Goal: Navigation & Orientation: Find specific page/section

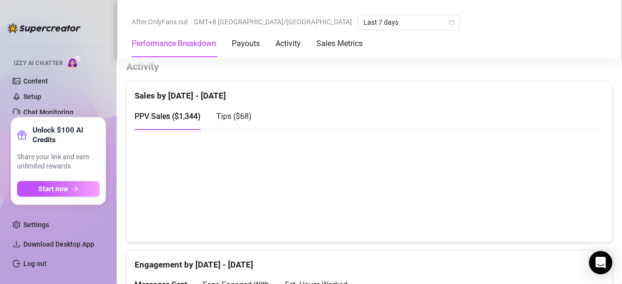
scroll to position [624, 0]
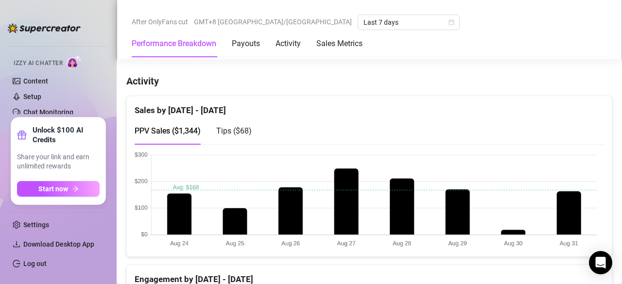
scroll to position [600, 0]
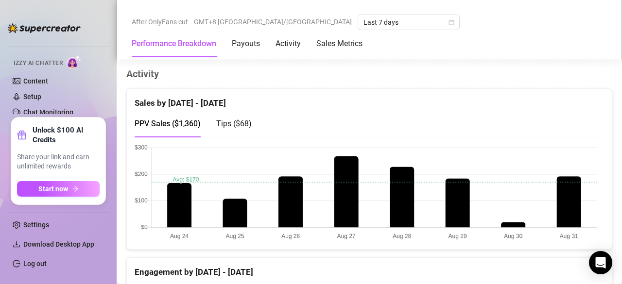
scroll to position [607, 0]
